Goal: Task Accomplishment & Management: Manage account settings

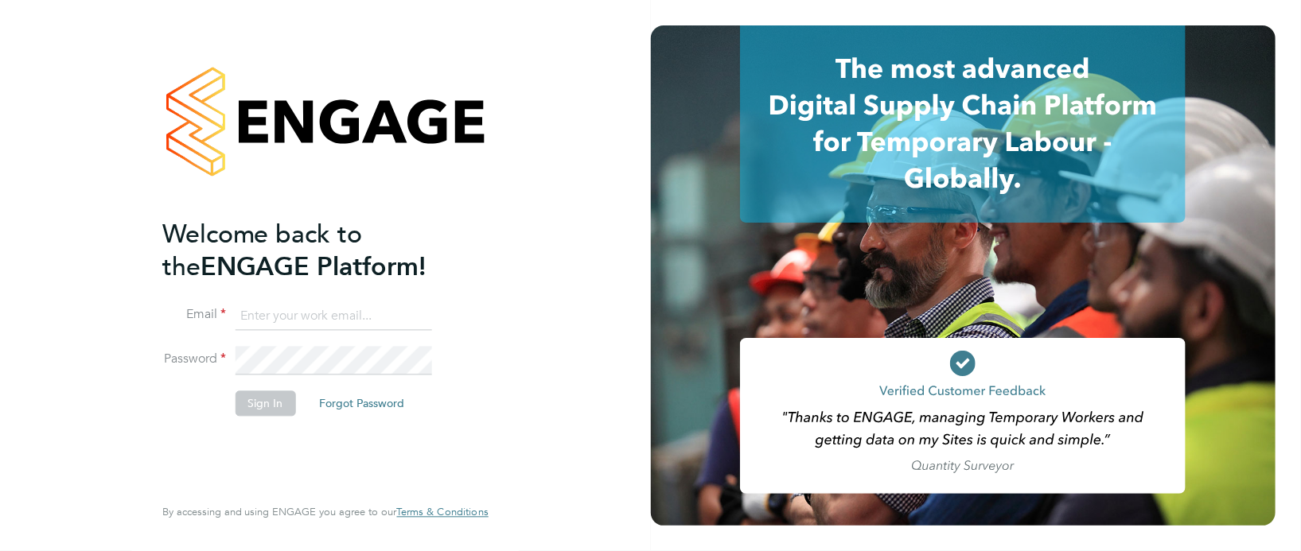
type input "suzanne.bell@apleona.com"
click at [267, 415] on button "Sign In" at bounding box center [266, 403] width 60 height 25
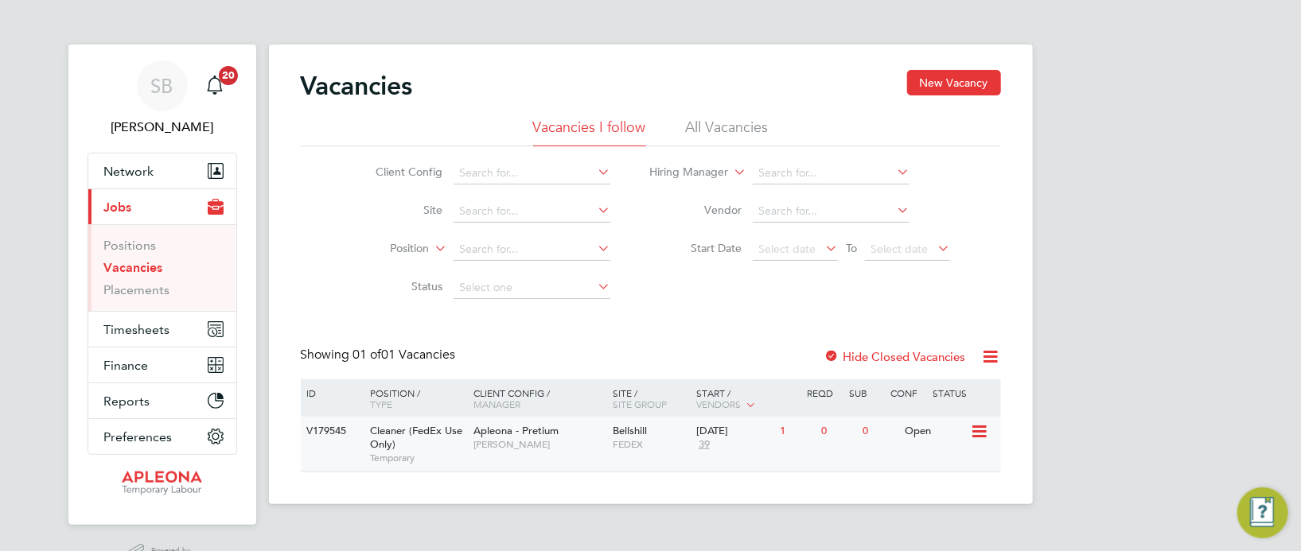
click at [974, 432] on icon at bounding box center [978, 432] width 16 height 19
click at [920, 518] on li "Update Status" at bounding box center [939, 514] width 92 height 22
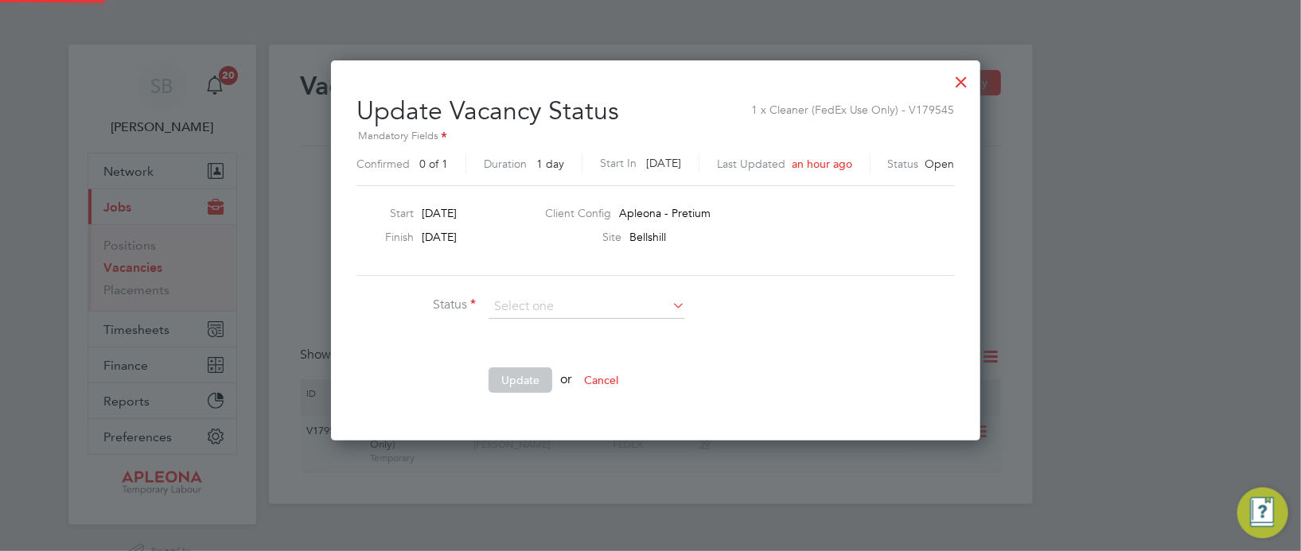
scroll to position [378, 638]
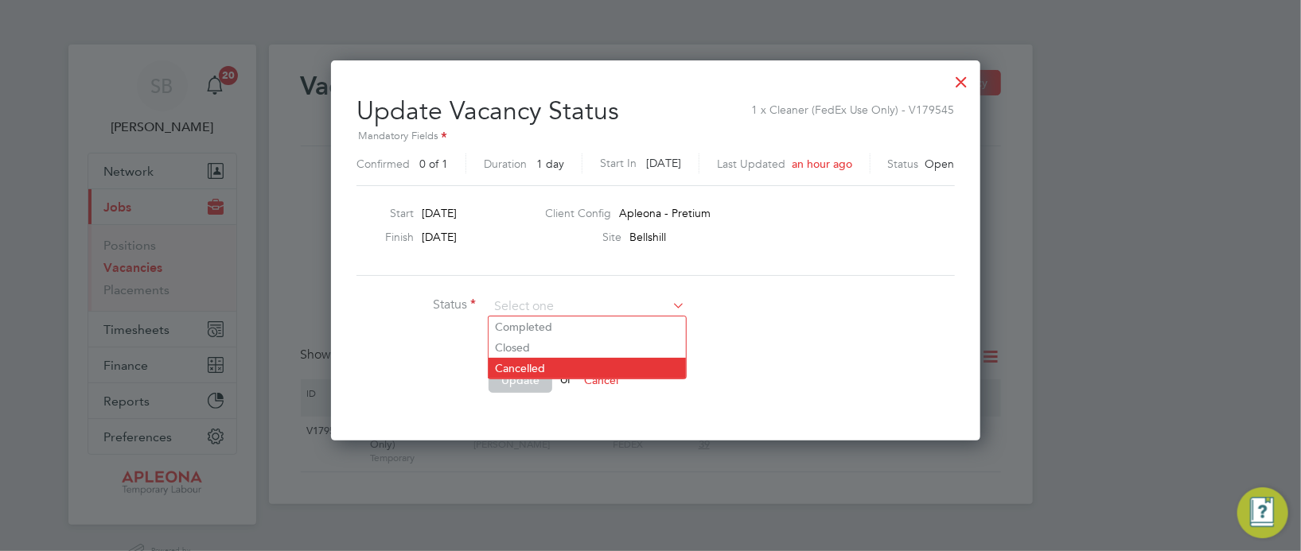
click at [571, 366] on li "Cancelled" at bounding box center [587, 368] width 197 height 21
type input "Cancelled"
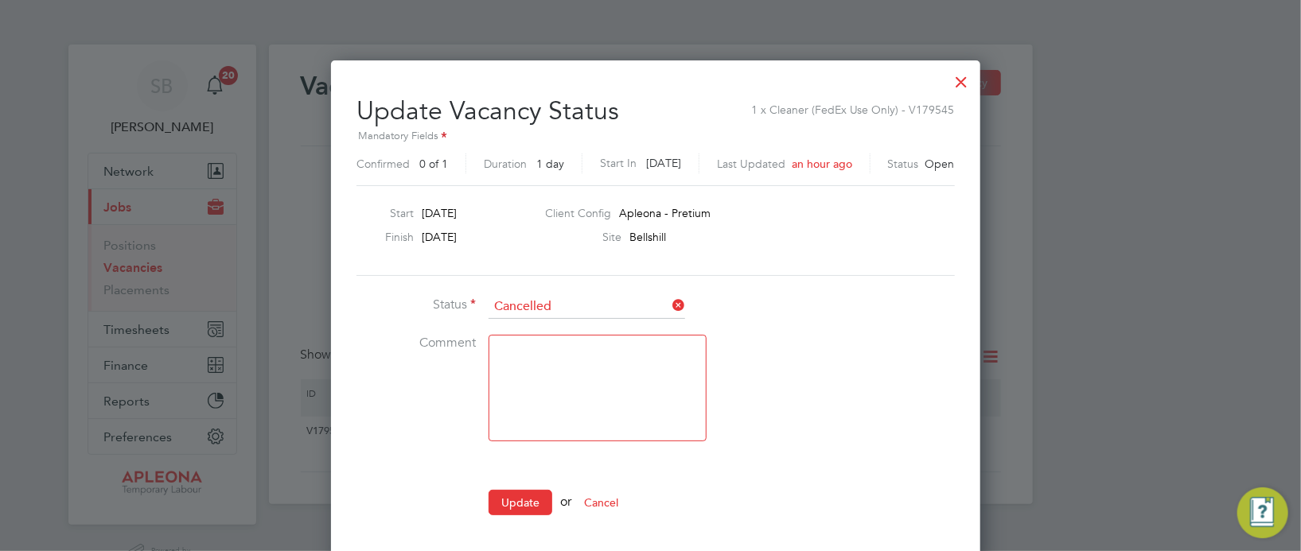
scroll to position [501, 638]
click at [498, 498] on button "Update" at bounding box center [521, 502] width 64 height 25
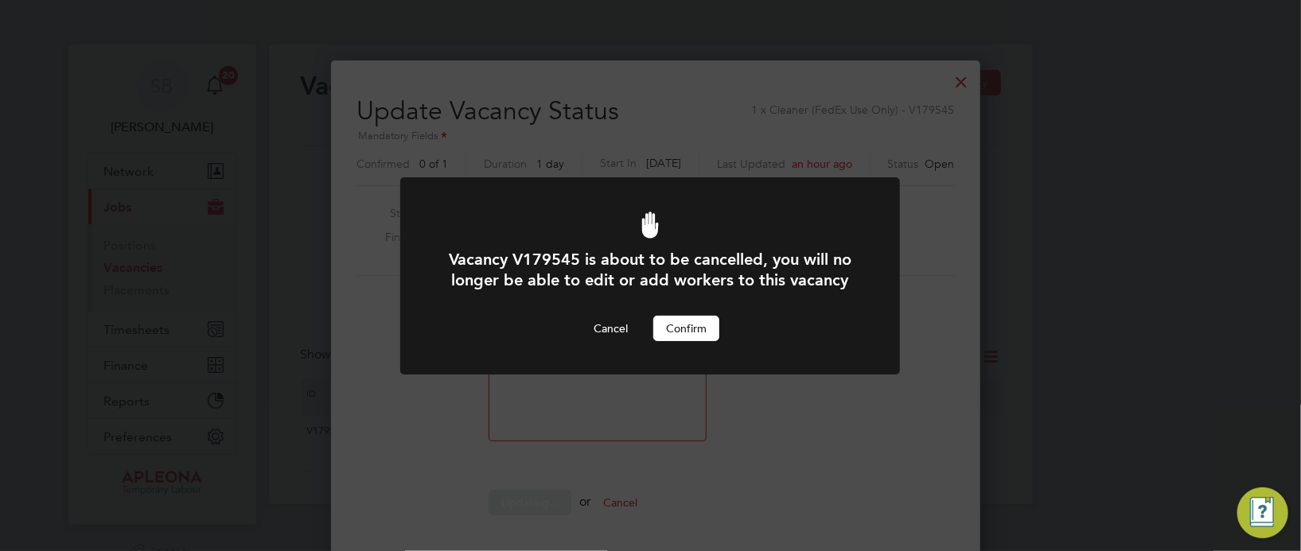
click at [701, 325] on button "Confirm" at bounding box center [686, 328] width 66 height 25
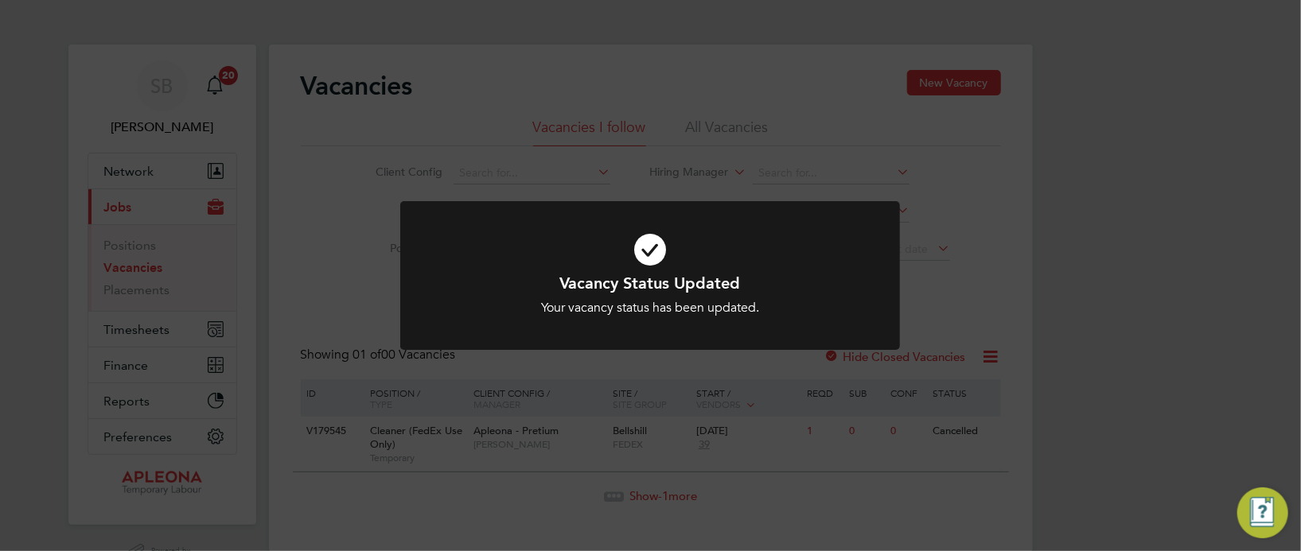
click at [1124, 310] on div "Vacancy Status Updated Your vacancy status has been updated. Cancel Okay" at bounding box center [650, 275] width 1301 height 551
